Goal: Transaction & Acquisition: Purchase product/service

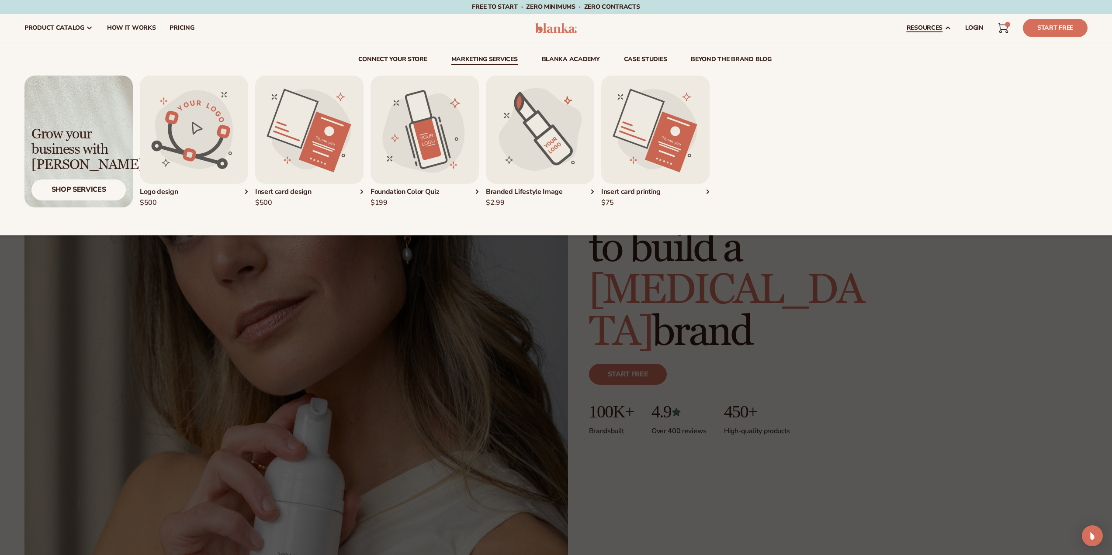
click at [495, 59] on link "Marketing services" at bounding box center [484, 60] width 66 height 9
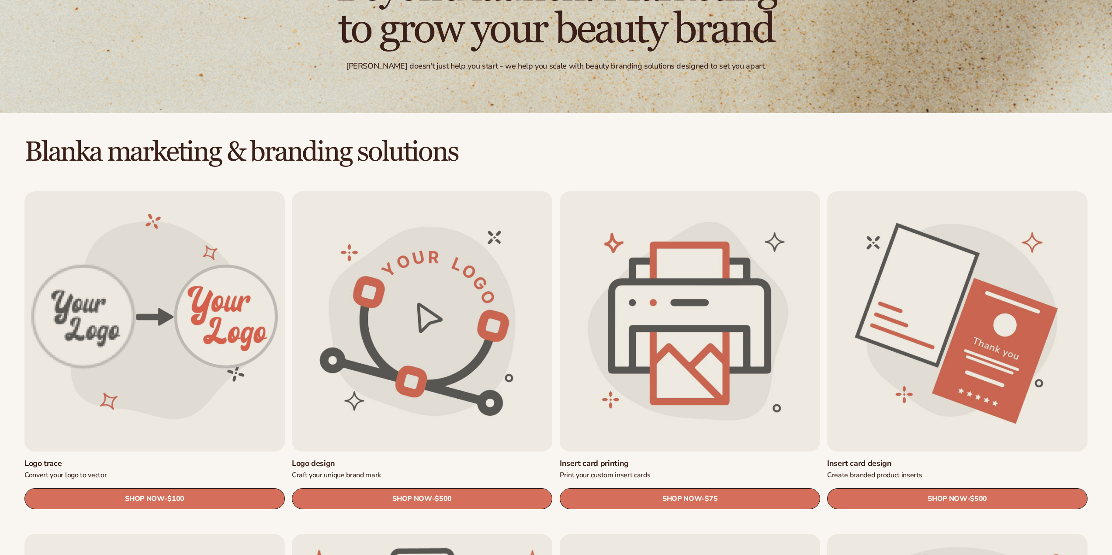
scroll to position [145, 0]
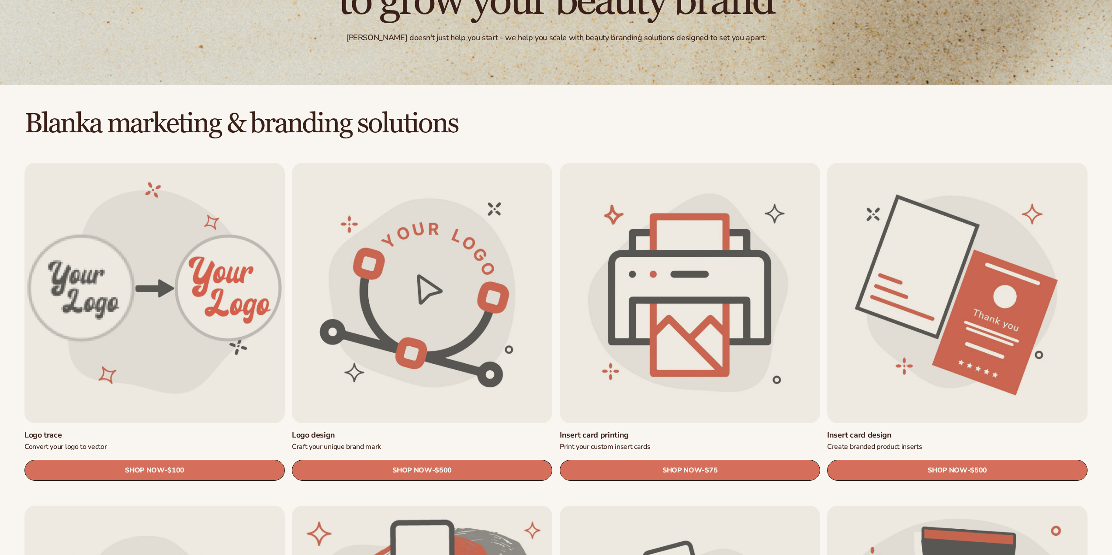
click at [169, 430] on link "Logo trace" at bounding box center [154, 435] width 260 height 10
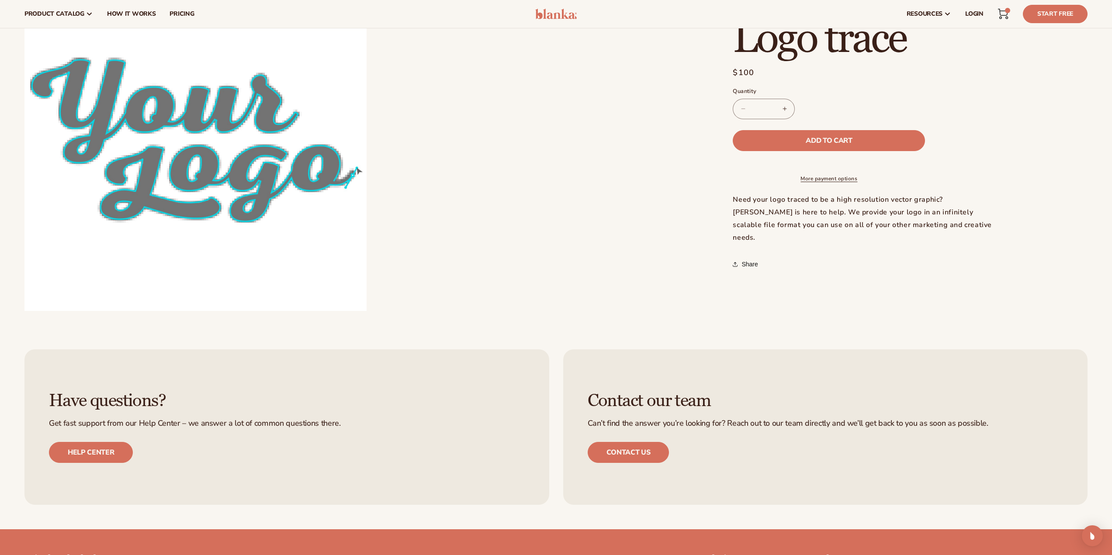
scroll to position [582, 0]
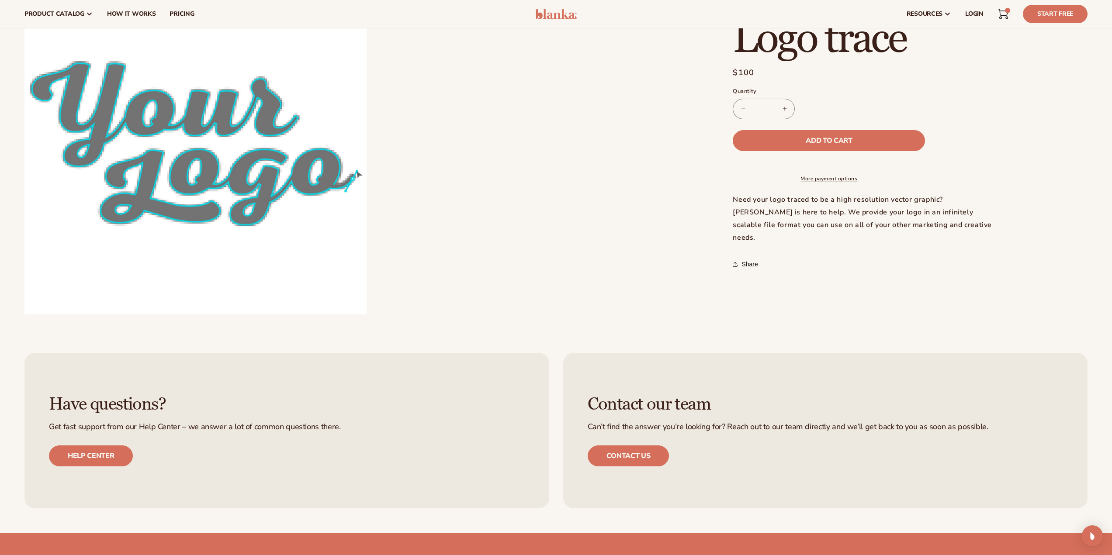
click at [819, 223] on div "Need your logo traced to be a high resolution vector graphic? [PERSON_NAME] is …" at bounding box center [864, 219] width 262 height 50
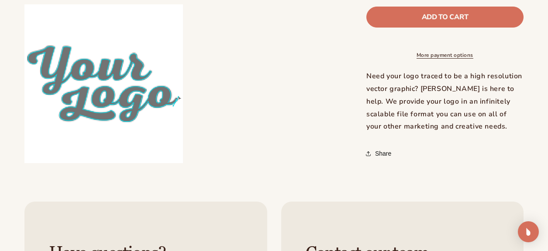
scroll to position [291, 0]
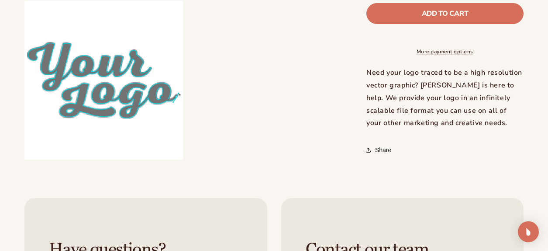
click at [453, 52] on link "More payment options" at bounding box center [444, 52] width 157 height 8
